Goal: Task Accomplishment & Management: Complete application form

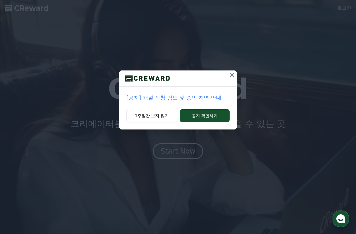
click at [232, 73] on icon at bounding box center [232, 75] width 7 height 7
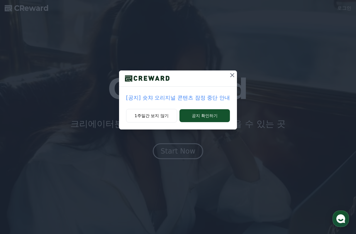
click at [230, 77] on icon at bounding box center [232, 75] width 7 height 7
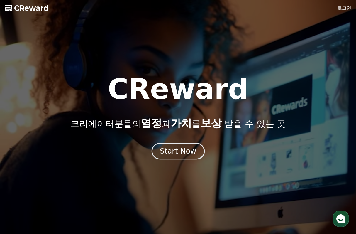
click at [180, 155] on div "Start Now" at bounding box center [178, 151] width 36 height 10
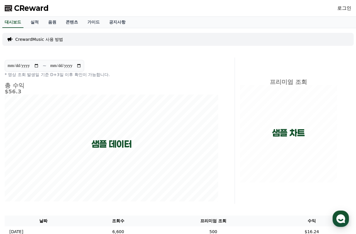
click at [343, 9] on link "로그인" at bounding box center [344, 8] width 14 height 7
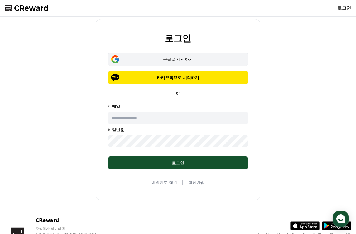
click at [182, 64] on button "구글로 시작하기" at bounding box center [178, 59] width 140 height 13
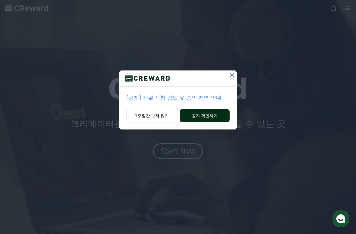
click at [202, 114] on button "공지 확인하기" at bounding box center [205, 115] width 50 height 13
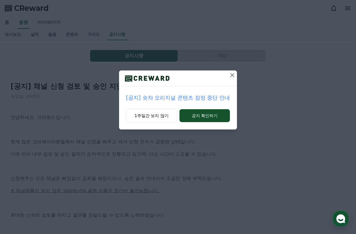
click at [234, 78] on icon at bounding box center [232, 75] width 7 height 7
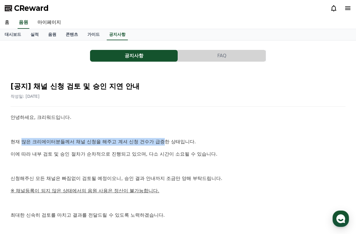
drag, startPoint x: 21, startPoint y: 141, endPoint x: 143, endPoint y: 140, distance: 122.6
click at [143, 140] on p "현재 많은 크리에이터분들께서 채널 신청을 해주고 계셔 신청 건수가 급증한 상태입니다." at bounding box center [178, 142] width 335 height 8
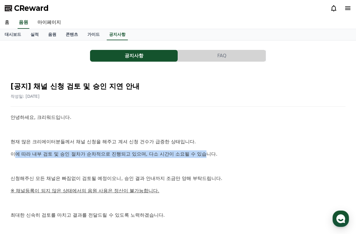
drag, startPoint x: 13, startPoint y: 153, endPoint x: 177, endPoint y: 154, distance: 164.3
click at [177, 154] on p "이에 따라 내부 검토 및 승인 절차가 순차적으로 진행되고 있으며, 다소 시간이 소요될 수 있습니다." at bounding box center [178, 154] width 335 height 8
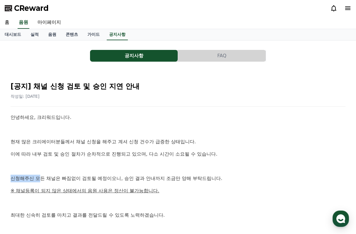
drag, startPoint x: 23, startPoint y: 173, endPoint x: 44, endPoint y: 177, distance: 21.2
click at [39, 176] on div "안녕하세요, 크리워드입니다. 현재 많은 크리에이터분들께서 채널 신청을 해주고 계셔 신청 건수가 급증한 상태입니다. 이에 따라 내부 검토 및 승…" at bounding box center [178, 191] width 335 height 154
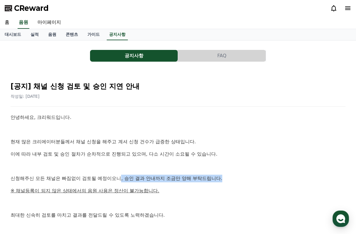
drag, startPoint x: 97, startPoint y: 181, endPoint x: 105, endPoint y: 179, distance: 9.0
click at [106, 179] on p "신청해주신 모든 채널은 빠짐없이 검토될 예정이오니, 승인 결과 안내까지 조금만 양해 부탁드립니다." at bounding box center [178, 179] width 335 height 8
drag, startPoint x: 31, startPoint y: 179, endPoint x: 133, endPoint y: 181, distance: 101.5
click at [133, 181] on p "신청해주신 모든 채널은 빠짐없이 검토될 예정이오니, 승인 결과 안내까지 조금만 양해 부탁드립니다." at bounding box center [178, 179] width 335 height 8
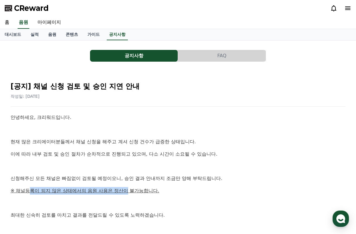
drag, startPoint x: 27, startPoint y: 190, endPoint x: 110, endPoint y: 189, distance: 83.6
click at [110, 189] on u "※ 채널등록이 되지 않은 상태에서의 음원 사용은 정산이 불가능합니다." at bounding box center [85, 191] width 149 height 6
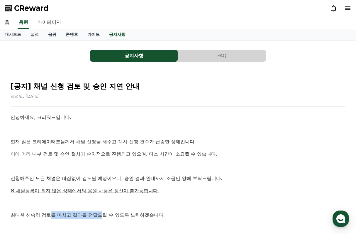
drag, startPoint x: 44, startPoint y: 212, endPoint x: 92, endPoint y: 212, distance: 47.5
click at [90, 213] on p "최대한 신속히 검토를 마치고 결과를 전달드릴 수 있도록 노력하겠습니다." at bounding box center [178, 215] width 335 height 8
click at [92, 212] on p "최대한 신속히 검토를 마치고 결과를 전달드릴 수 있도록 노력하겠습니다." at bounding box center [178, 215] width 335 height 8
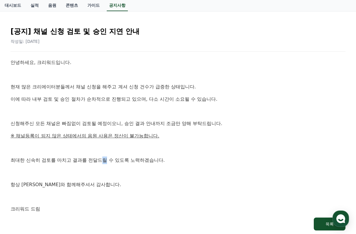
scroll to position [133, 0]
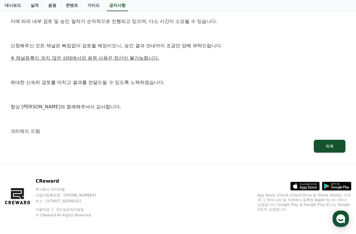
click at [109, 163] on div "CReward 주식회사 와이피랩 사업자등록번호 : 655-81-03655 주소 : 경기도 김포시 양촌읍 양곡로 495, 3층 305-비이16호…" at bounding box center [178, 199] width 356 height 73
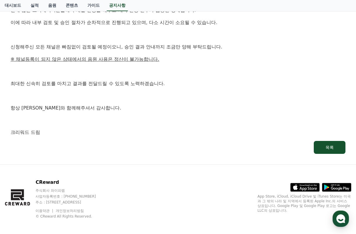
scroll to position [0, 0]
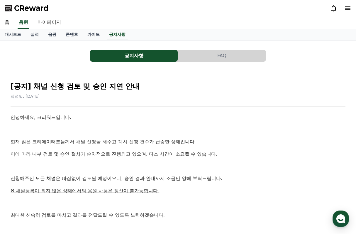
click at [348, 9] on icon at bounding box center [347, 8] width 5 height 4
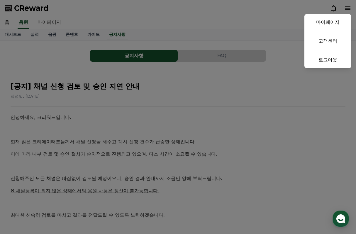
click at [174, 140] on button "close" at bounding box center [178, 117] width 356 height 234
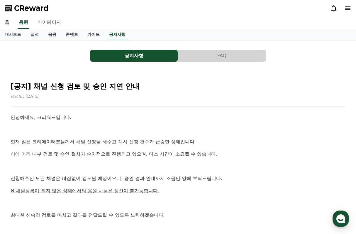
click at [54, 22] on link "마이페이지" at bounding box center [49, 22] width 33 height 12
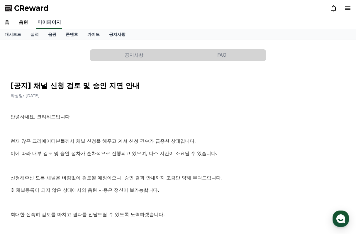
select select "**********"
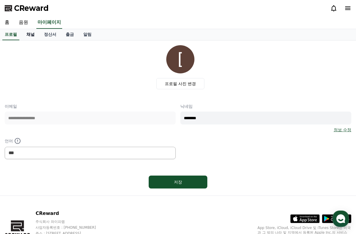
click at [31, 33] on link "채널" at bounding box center [31, 34] width 18 height 11
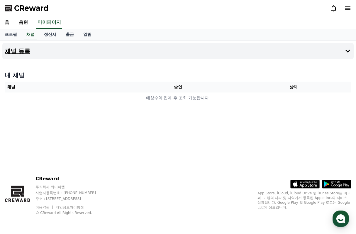
click at [146, 48] on button "채널 등록" at bounding box center [177, 51] width 351 height 16
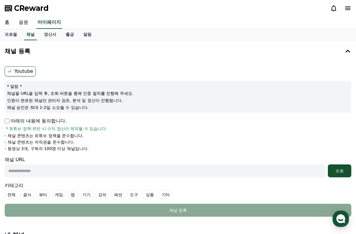
click at [80, 171] on input "text" at bounding box center [165, 170] width 321 height 13
paste input "**********"
type input "**********"
click at [348, 175] on button "조회" at bounding box center [339, 170] width 23 height 13
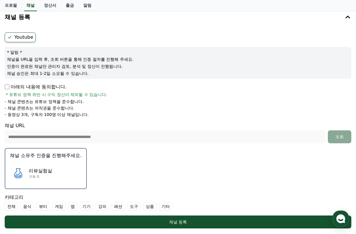
scroll to position [82, 0]
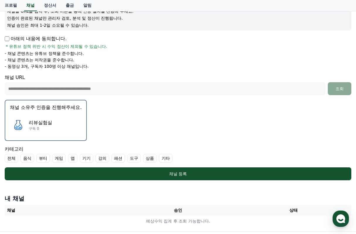
click at [48, 117] on div "리뷰실험실 구독 0" at bounding box center [46, 124] width 72 height 23
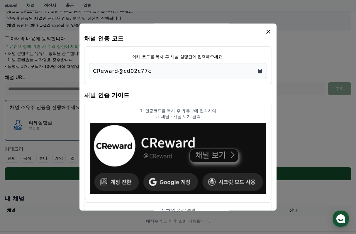
click at [259, 72] on icon "Copy to clipboard" at bounding box center [260, 71] width 4 height 4
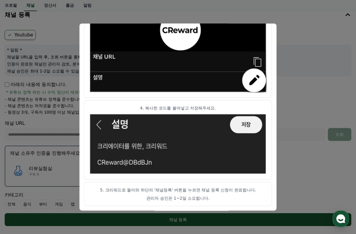
scroll to position [44, 0]
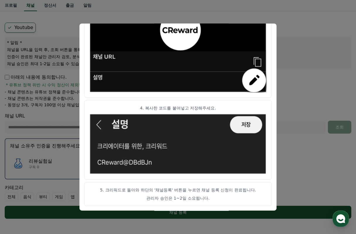
click at [304, 111] on button "close modal" at bounding box center [178, 117] width 356 height 234
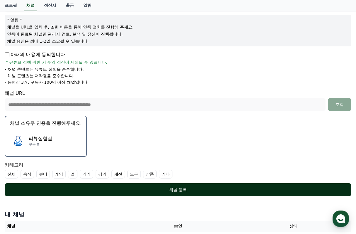
scroll to position [67, 0]
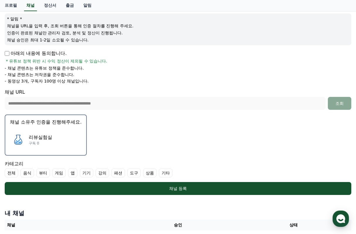
click at [143, 172] on label "상품" at bounding box center [149, 172] width 13 height 9
click at [127, 173] on label "도구" at bounding box center [133, 172] width 13 height 9
click at [136, 173] on label "도구" at bounding box center [137, 172] width 21 height 9
click at [166, 173] on label "기타" at bounding box center [172, 172] width 13 height 9
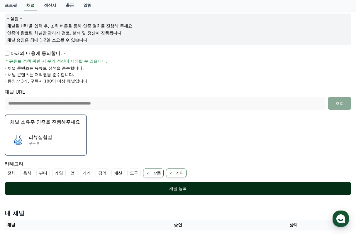
click at [198, 184] on button "채널 등록" at bounding box center [178, 188] width 347 height 13
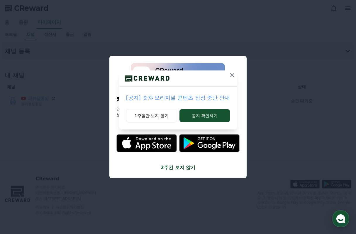
click at [233, 72] on icon at bounding box center [232, 75] width 7 height 7
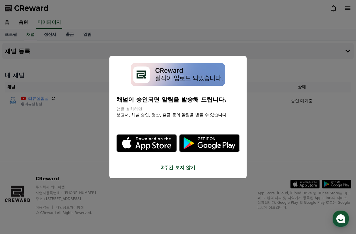
click at [259, 109] on button "close modal" at bounding box center [178, 117] width 356 height 234
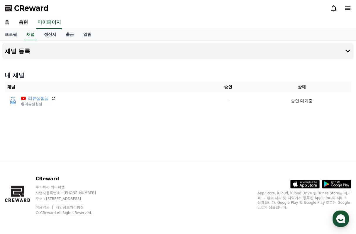
select select "**********"
